Goal: Task Accomplishment & Management: Manage account settings

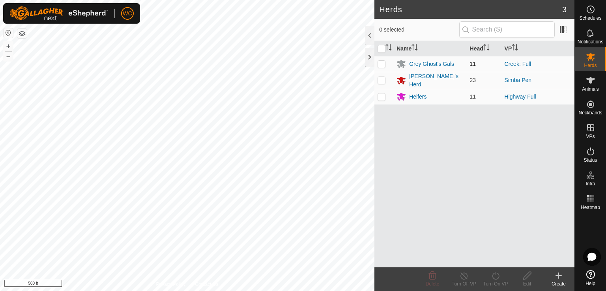
click at [386, 60] on td at bounding box center [383, 64] width 19 height 16
checkbox input "true"
click at [420, 67] on div "Grey Ghost's Gals" at bounding box center [431, 64] width 45 height 8
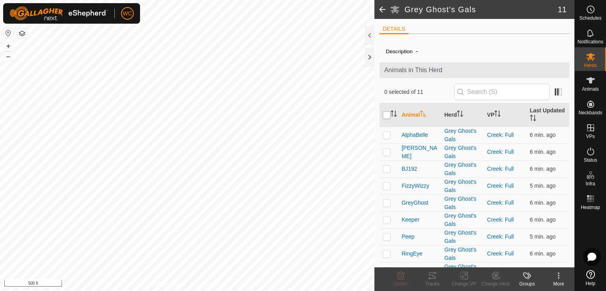
click at [387, 115] on input "checkbox" at bounding box center [387, 115] width 8 height 8
checkbox input "true"
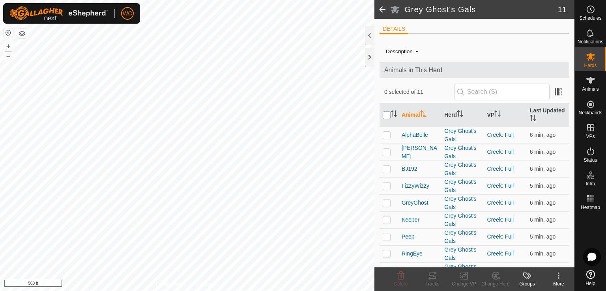
checkbox input "true"
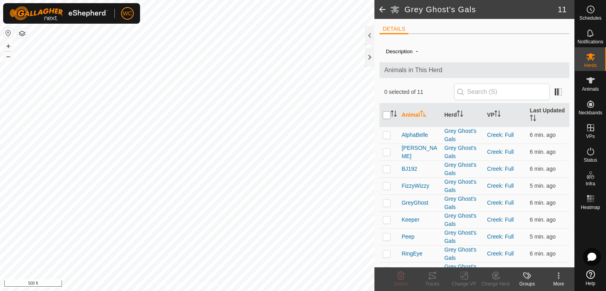
checkbox input "true"
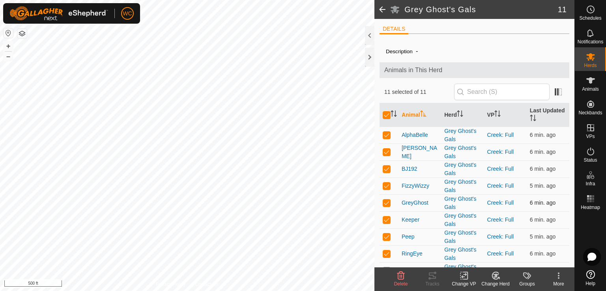
click at [385, 203] on p-checkbox at bounding box center [387, 203] width 8 height 6
checkbox input "false"
click at [429, 277] on icon at bounding box center [432, 275] width 9 height 9
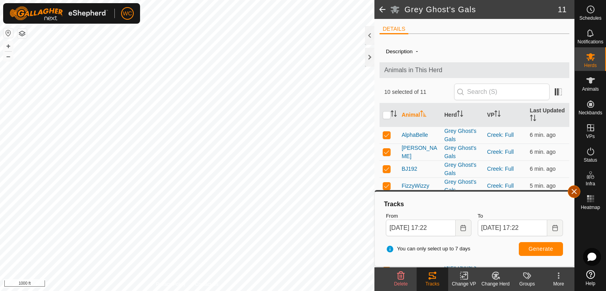
click at [579, 194] on button "button" at bounding box center [574, 191] width 13 height 13
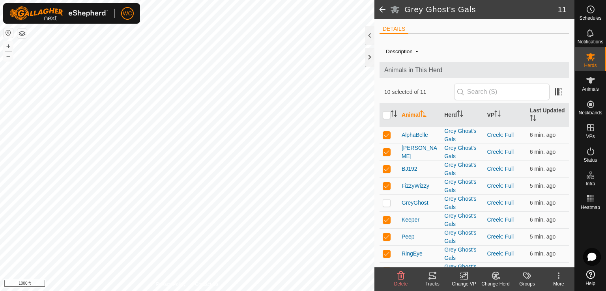
click at [385, 8] on span at bounding box center [382, 9] width 16 height 19
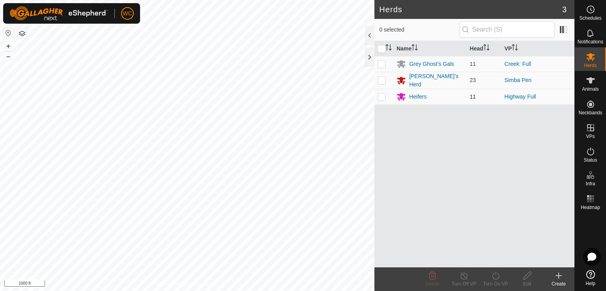
click at [384, 91] on td at bounding box center [383, 97] width 19 height 16
checkbox input "true"
click at [419, 95] on div "Heifers" at bounding box center [417, 97] width 17 height 8
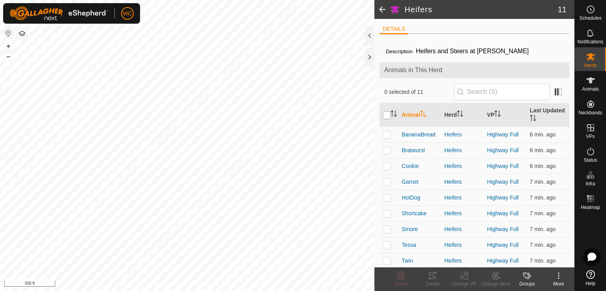
click at [389, 116] on input "checkbox" at bounding box center [387, 115] width 8 height 8
checkbox input "true"
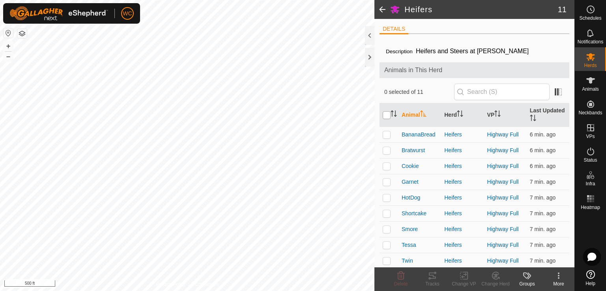
checkbox input "true"
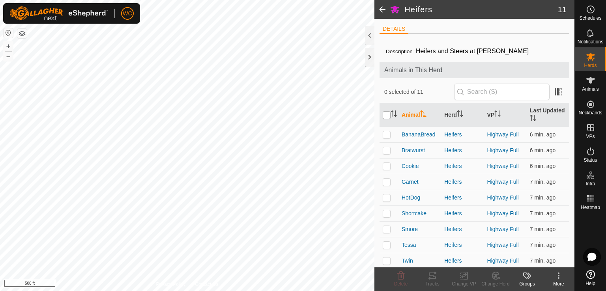
checkbox input "true"
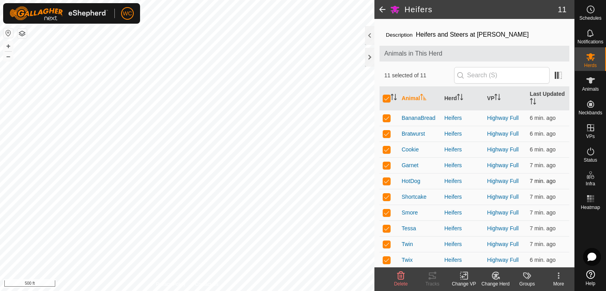
scroll to position [34, 0]
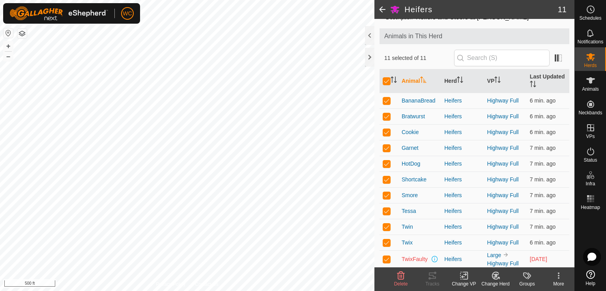
click at [387, 259] on p-checkbox at bounding box center [387, 259] width 8 height 6
checkbox input "false"
click at [431, 278] on icon at bounding box center [432, 276] width 7 height 6
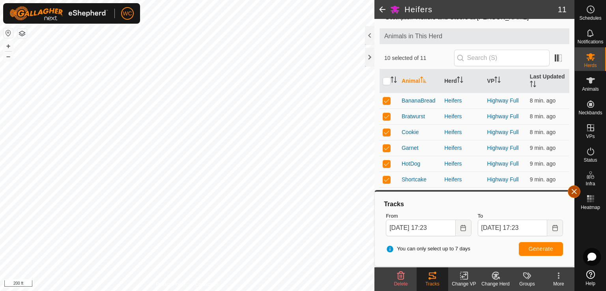
click at [576, 187] on button "button" at bounding box center [574, 191] width 13 height 13
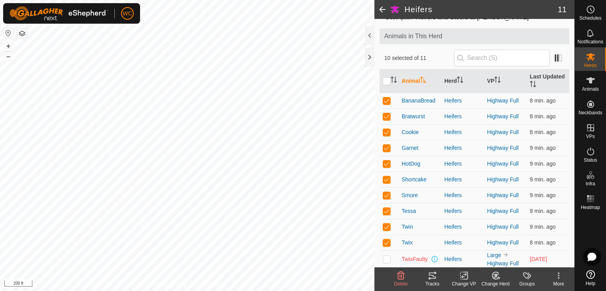
click at [385, 86] on th at bounding box center [388, 81] width 19 height 24
click at [385, 78] on input "checkbox" at bounding box center [387, 81] width 8 height 8
checkbox input "true"
click at [385, 80] on input "checkbox" at bounding box center [387, 81] width 8 height 8
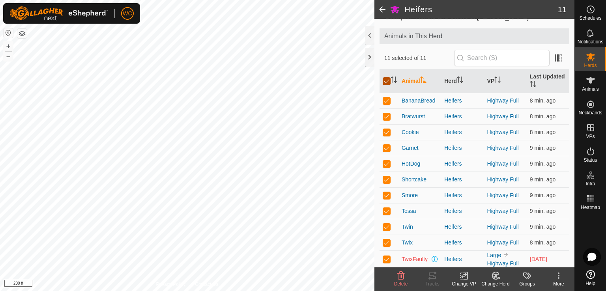
checkbox input "false"
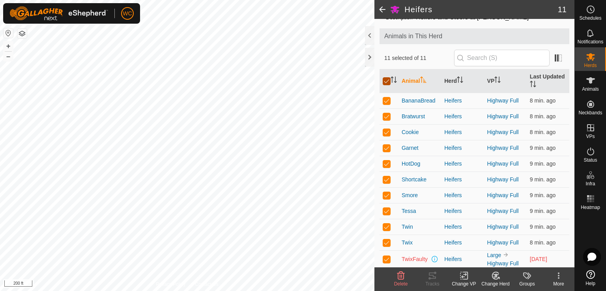
checkbox input "false"
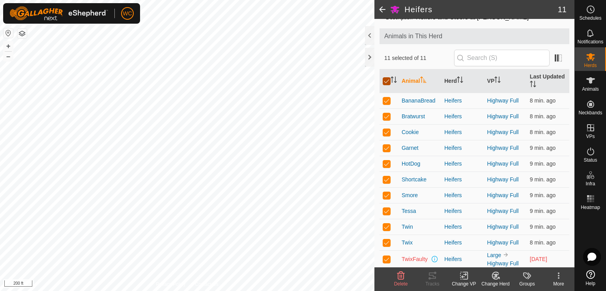
checkbox input "false"
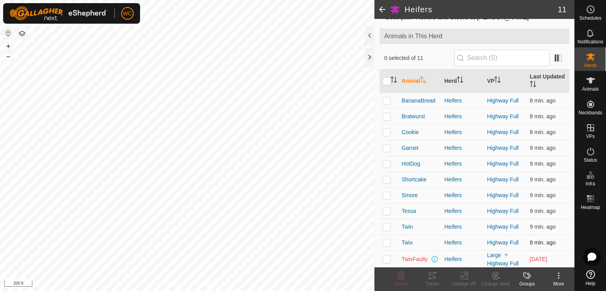
click at [387, 243] on p-checkbox at bounding box center [387, 242] width 8 height 6
checkbox input "true"
click at [432, 278] on icon at bounding box center [432, 276] width 7 height 6
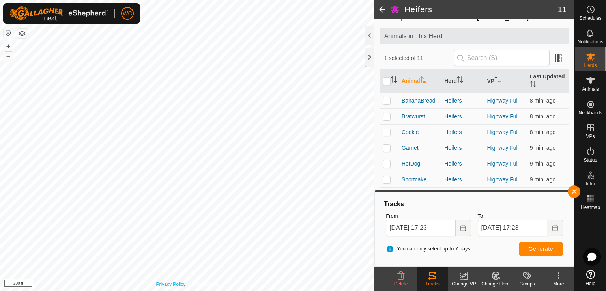
click at [177, 284] on div "Privacy Policy Contact Us Bratwurst 1396540682 Heifers Highway Full + – ⇧ i 200…" at bounding box center [187, 145] width 374 height 291
click at [370, 60] on div at bounding box center [369, 57] width 9 height 19
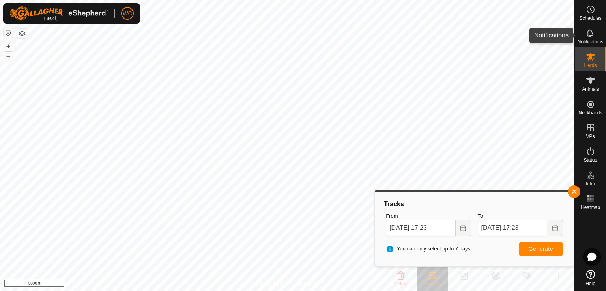
click at [575, 32] on div "Notifications" at bounding box center [590, 36] width 31 height 24
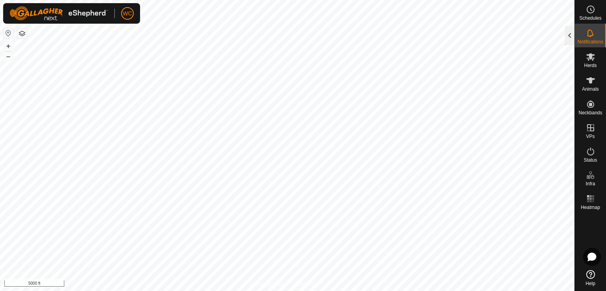
click at [572, 38] on div at bounding box center [569, 35] width 9 height 19
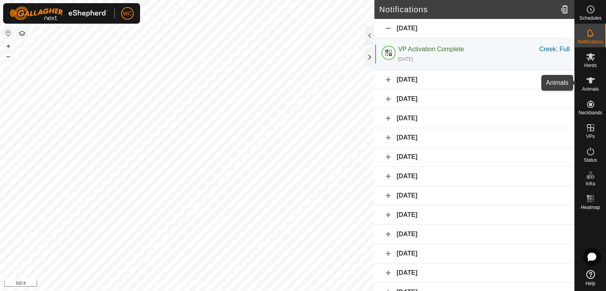
click at [592, 87] on span "Animals" at bounding box center [590, 89] width 17 height 5
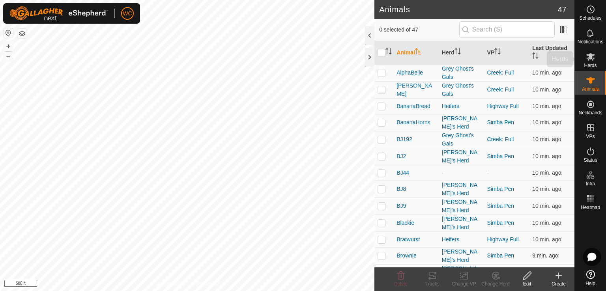
click at [594, 60] on icon at bounding box center [590, 56] width 9 height 9
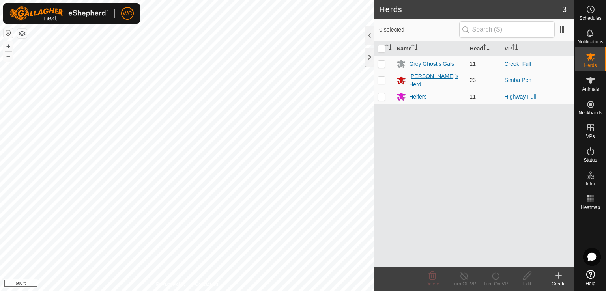
click at [411, 81] on div "[PERSON_NAME]'s Herd" at bounding box center [436, 80] width 54 height 17
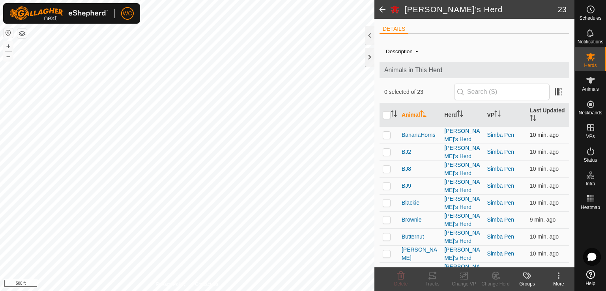
click at [386, 133] on p-checkbox at bounding box center [387, 135] width 8 height 6
checkbox input "true"
click at [387, 155] on td at bounding box center [388, 152] width 19 height 17
checkbox input "true"
click at [389, 168] on p-checkbox at bounding box center [387, 169] width 8 height 6
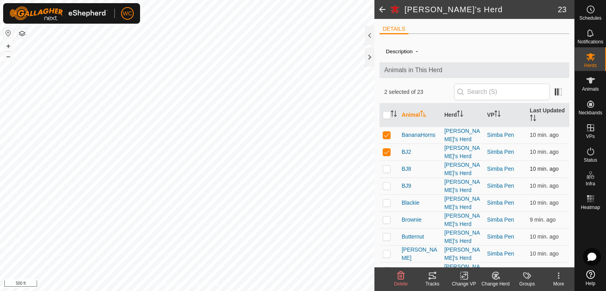
checkbox input "true"
click at [391, 182] on td at bounding box center [388, 186] width 19 height 17
checkbox input "true"
click at [386, 200] on p-checkbox at bounding box center [387, 203] width 8 height 6
checkbox input "true"
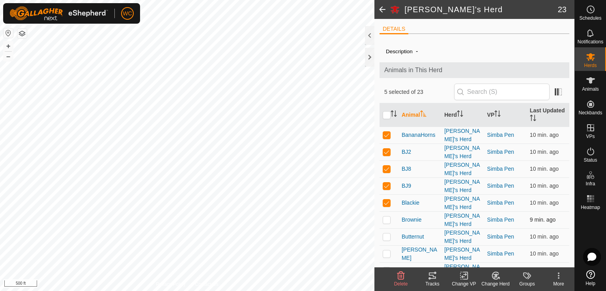
click at [388, 217] on p-checkbox at bounding box center [387, 220] width 8 height 6
checkbox input "true"
click at [389, 234] on p-checkbox at bounding box center [387, 237] width 8 height 6
checkbox input "true"
click at [387, 250] on p-checkbox at bounding box center [387, 253] width 8 height 6
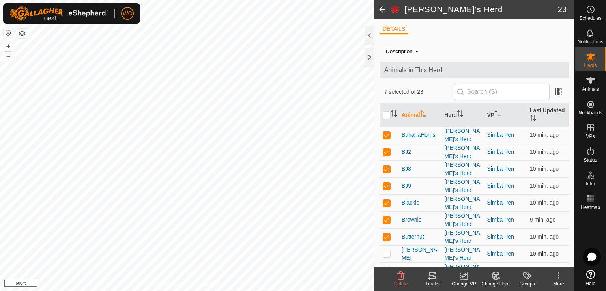
checkbox input "true"
click at [390, 267] on p-tablecheckbox at bounding box center [387, 270] width 8 height 6
checkbox input "true"
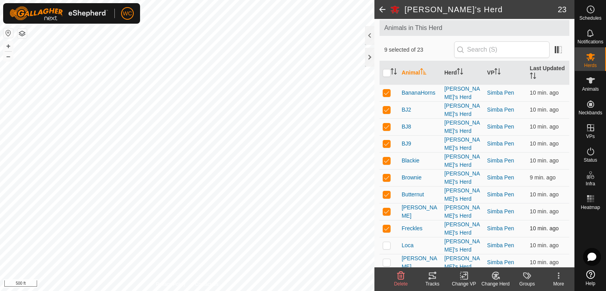
scroll to position [52, 0]
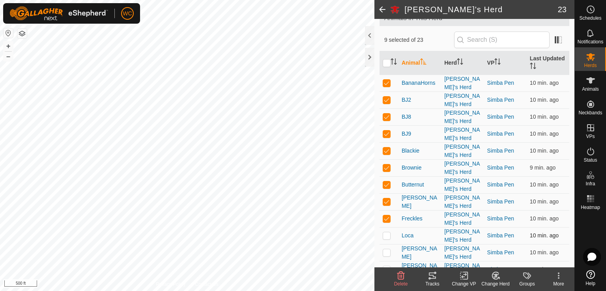
click at [385, 232] on p-checkbox at bounding box center [387, 235] width 8 height 6
checkbox input "true"
click at [436, 280] on div "Tracks" at bounding box center [433, 283] width 32 height 7
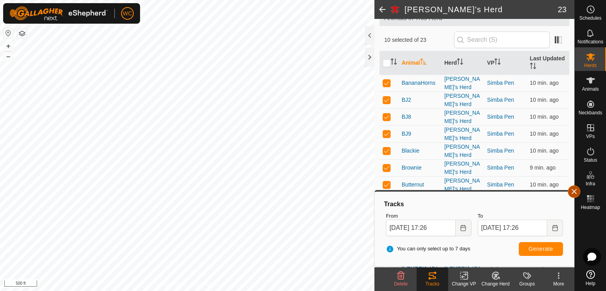
click at [575, 189] on button "button" at bounding box center [574, 191] width 13 height 13
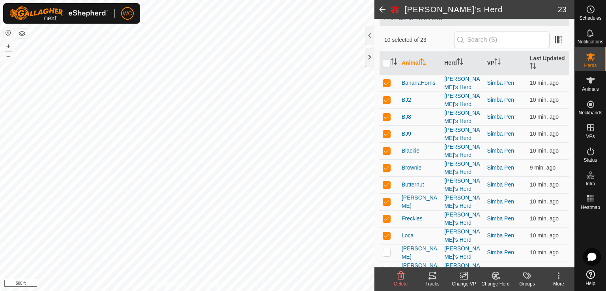
click at [378, 11] on span at bounding box center [382, 9] width 16 height 19
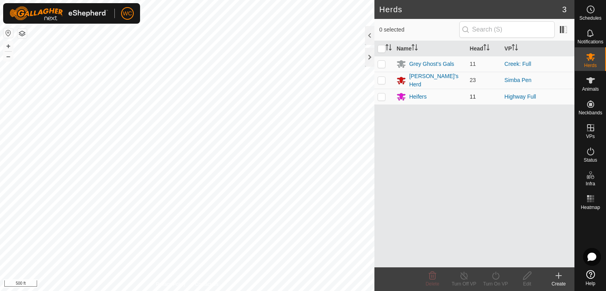
click at [383, 97] on p-checkbox at bounding box center [381, 96] width 8 height 6
click at [382, 93] on p-checkbox at bounding box center [381, 96] width 8 height 6
click at [383, 98] on p-checkbox at bounding box center [381, 96] width 8 height 6
checkbox input "false"
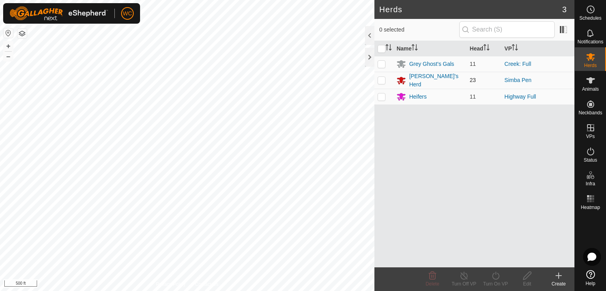
click at [383, 82] on td at bounding box center [383, 80] width 19 height 17
click at [382, 79] on p-checkbox at bounding box center [381, 80] width 8 height 6
checkbox input "false"
click at [381, 65] on p-checkbox at bounding box center [381, 64] width 8 height 6
checkbox input "true"
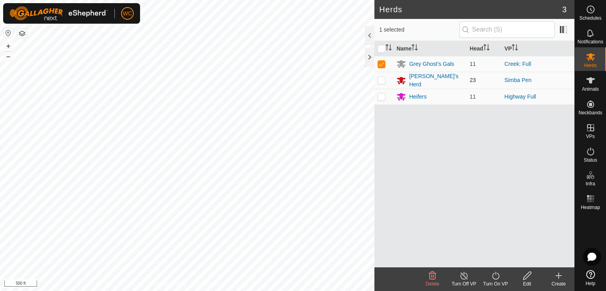
click at [383, 82] on td at bounding box center [383, 80] width 19 height 17
checkbox input "true"
click at [383, 96] on p-checkbox at bounding box center [381, 96] width 8 height 6
checkbox input "true"
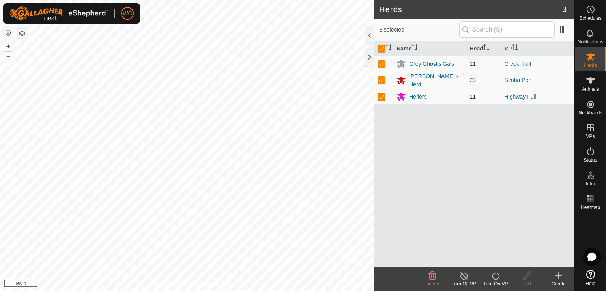
click at [383, 96] on p-checkbox at bounding box center [381, 96] width 8 height 6
checkbox input "false"
click at [381, 79] on p-checkbox at bounding box center [381, 80] width 8 height 6
checkbox input "false"
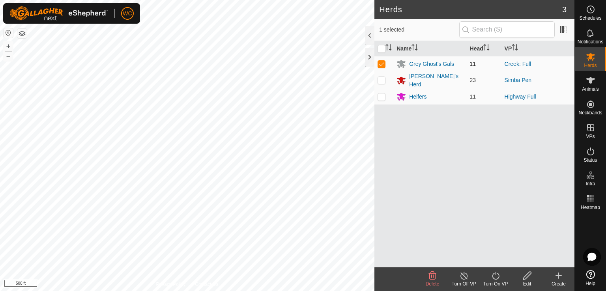
click at [381, 65] on p-checkbox at bounding box center [381, 64] width 8 height 6
checkbox input "false"
click at [380, 94] on p-checkbox at bounding box center [381, 96] width 8 height 6
checkbox input "true"
click at [378, 80] on p-checkbox at bounding box center [381, 80] width 8 height 6
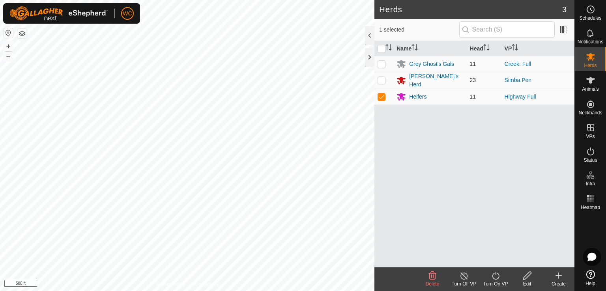
checkbox input "true"
click at [379, 61] on p-checkbox at bounding box center [381, 64] width 8 height 6
checkbox input "true"
click at [381, 62] on p-checkbox at bounding box center [381, 64] width 8 height 6
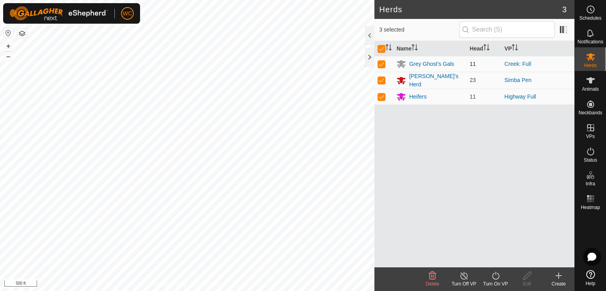
checkbox input "false"
click at [385, 77] on p-tablecheckbox at bounding box center [381, 80] width 8 height 6
checkbox input "false"
click at [384, 97] on p-checkbox at bounding box center [381, 96] width 8 height 6
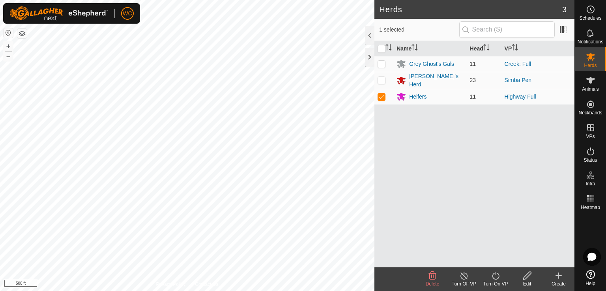
checkbox input "false"
click at [382, 48] on input "checkbox" at bounding box center [381, 49] width 8 height 8
checkbox input "true"
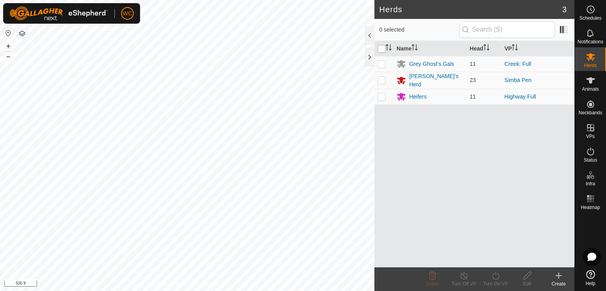
checkbox input "true"
click at [384, 49] on input "checkbox" at bounding box center [381, 49] width 8 height 8
checkbox input "false"
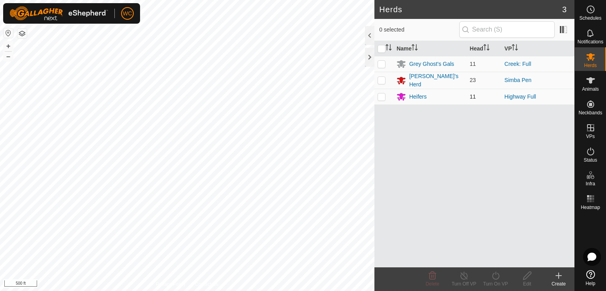
click at [379, 95] on p-checkbox at bounding box center [381, 96] width 8 height 6
checkbox input "true"
click at [379, 81] on p-checkbox at bounding box center [381, 80] width 8 height 6
checkbox input "true"
click at [382, 61] on p-checkbox at bounding box center [381, 64] width 8 height 6
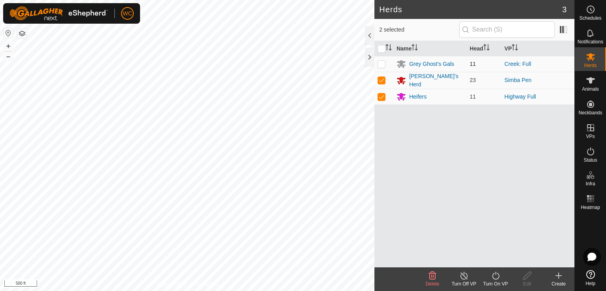
checkbox input "true"
click at [382, 49] on input "checkbox" at bounding box center [381, 49] width 8 height 8
checkbox input "false"
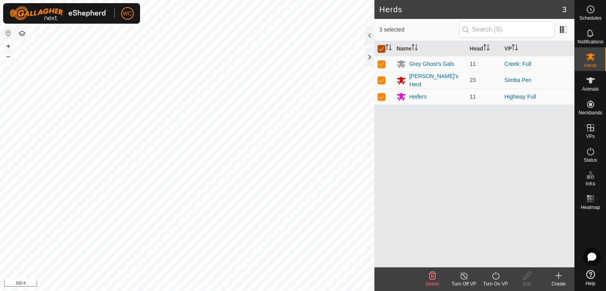
checkbox input "false"
drag, startPoint x: 383, startPoint y: 96, endPoint x: 379, endPoint y: 98, distance: 4.6
click at [380, 98] on p-checkbox at bounding box center [381, 96] width 8 height 6
checkbox input "true"
click at [382, 82] on td at bounding box center [383, 80] width 19 height 17
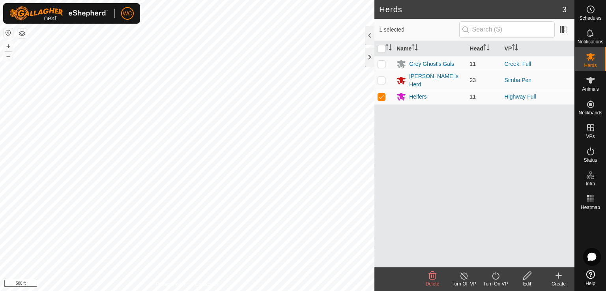
checkbox input "true"
click at [383, 67] on td at bounding box center [383, 64] width 19 height 16
checkbox input "true"
click at [380, 46] on input "checkbox" at bounding box center [381, 49] width 8 height 8
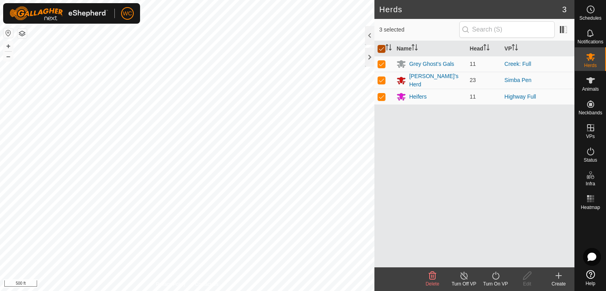
checkbox input "false"
click at [369, 57] on div at bounding box center [369, 57] width 9 height 19
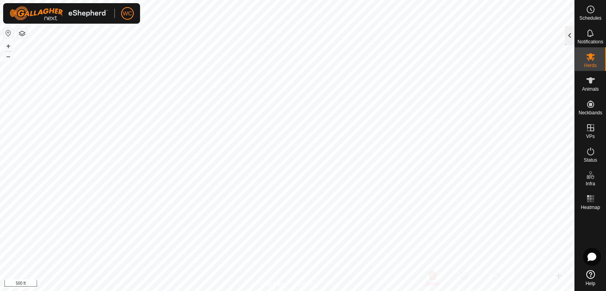
click at [569, 34] on div at bounding box center [569, 35] width 9 height 19
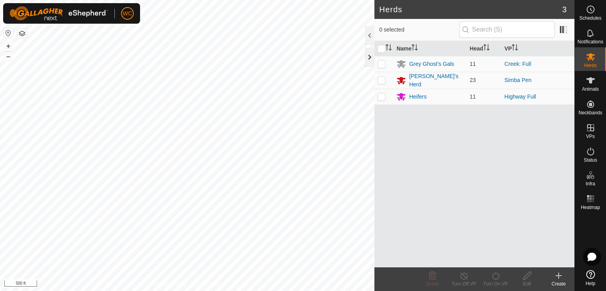
click at [371, 60] on div at bounding box center [369, 57] width 9 height 19
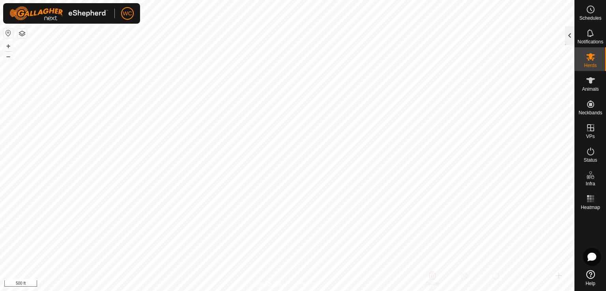
click at [568, 36] on div at bounding box center [569, 35] width 9 height 19
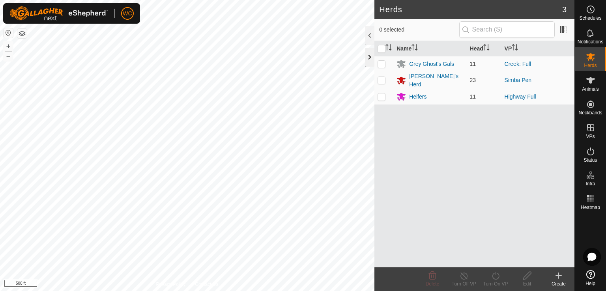
click at [368, 60] on div at bounding box center [369, 57] width 9 height 19
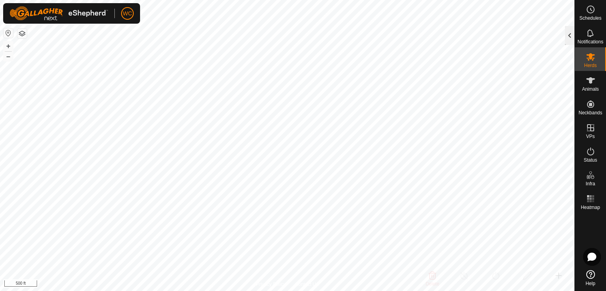
click at [566, 36] on div at bounding box center [569, 35] width 9 height 19
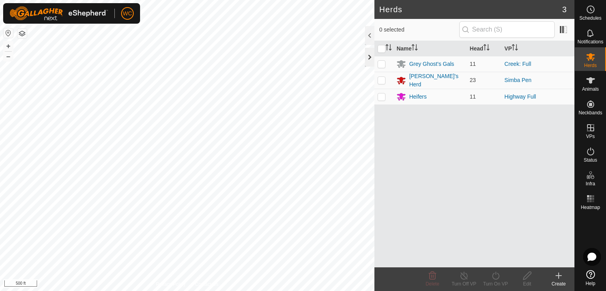
click at [369, 60] on div at bounding box center [369, 57] width 9 height 19
